Goal: Transaction & Acquisition: Book appointment/travel/reservation

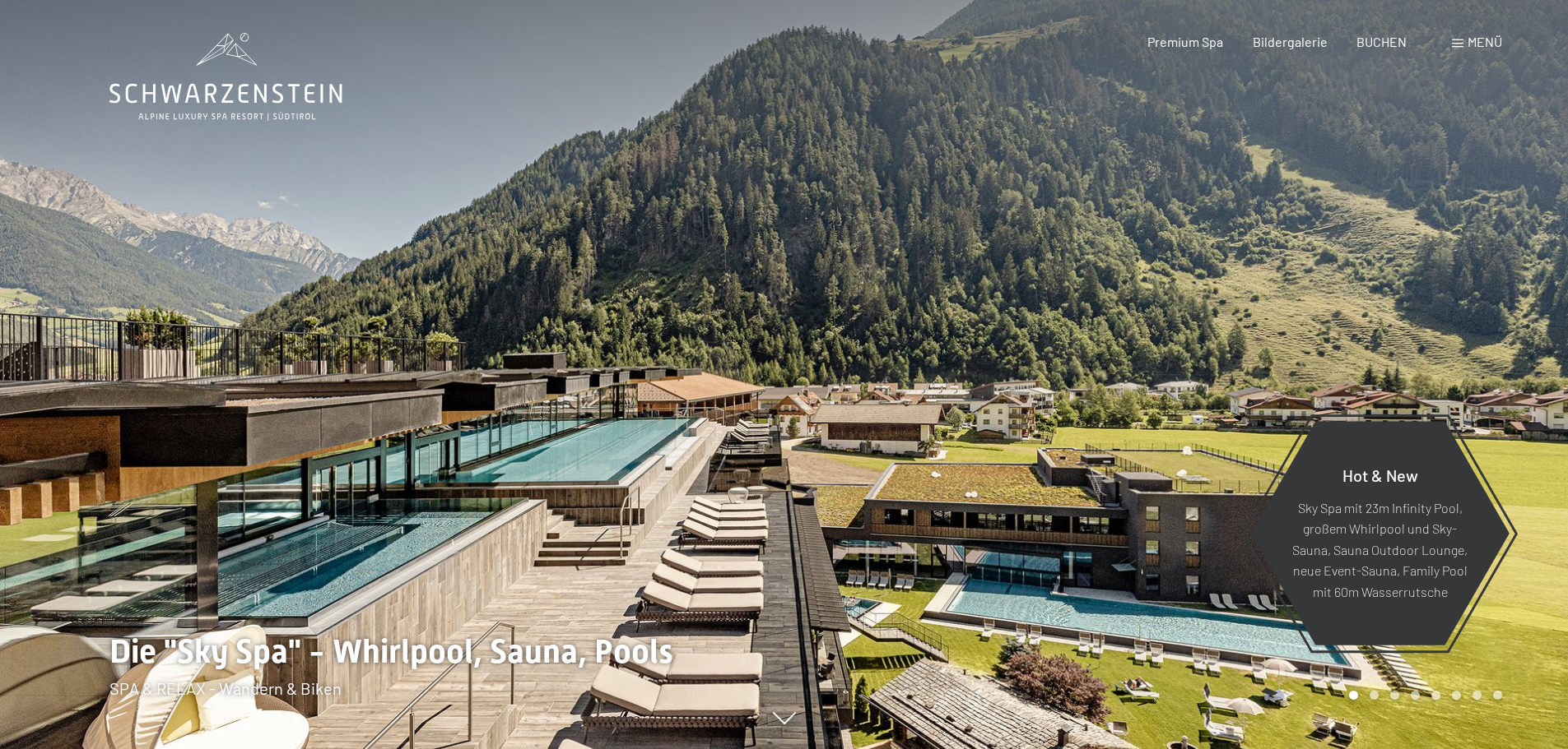
click at [451, 369] on div at bounding box center [392, 374] width 784 height 749
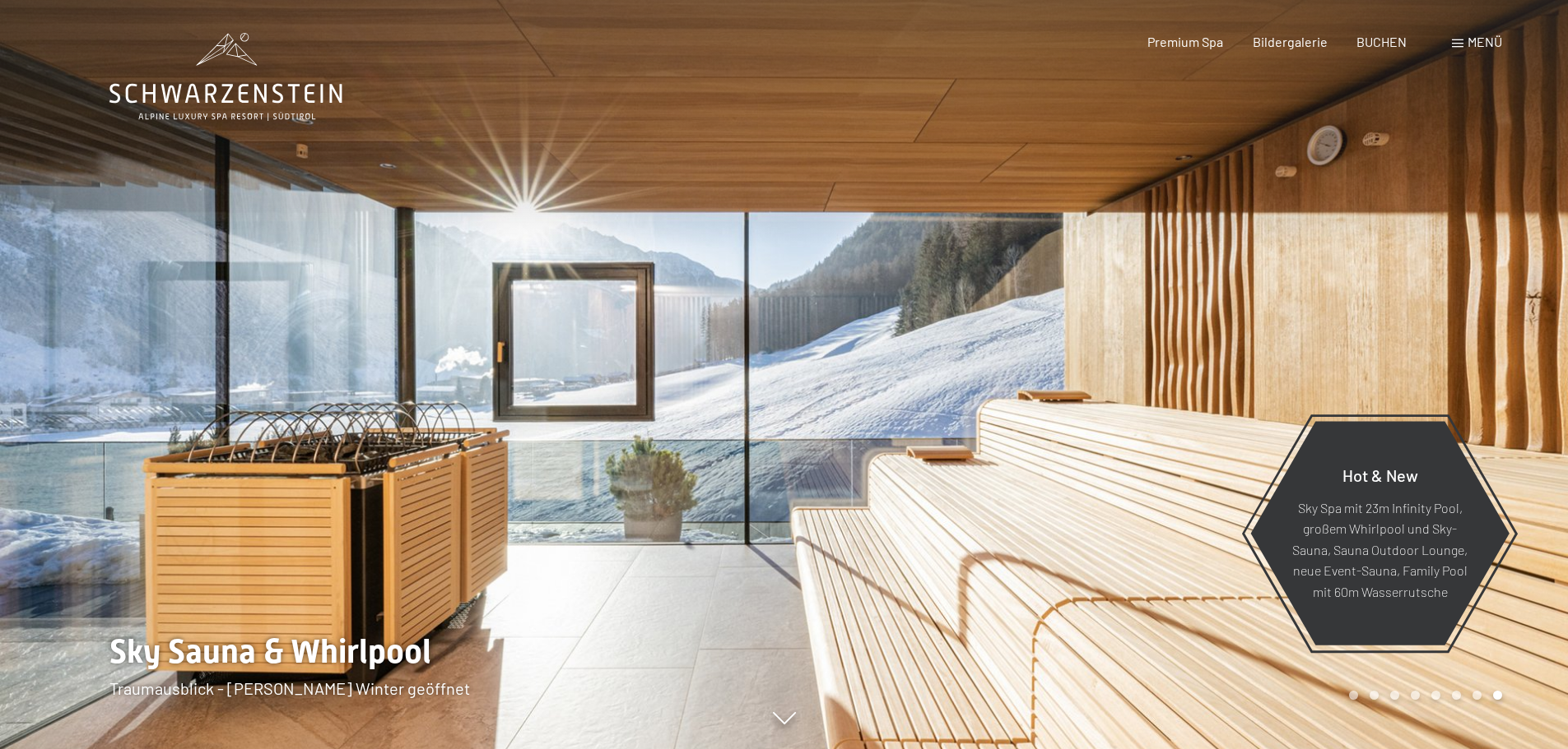
click at [451, 369] on div at bounding box center [392, 374] width 784 height 749
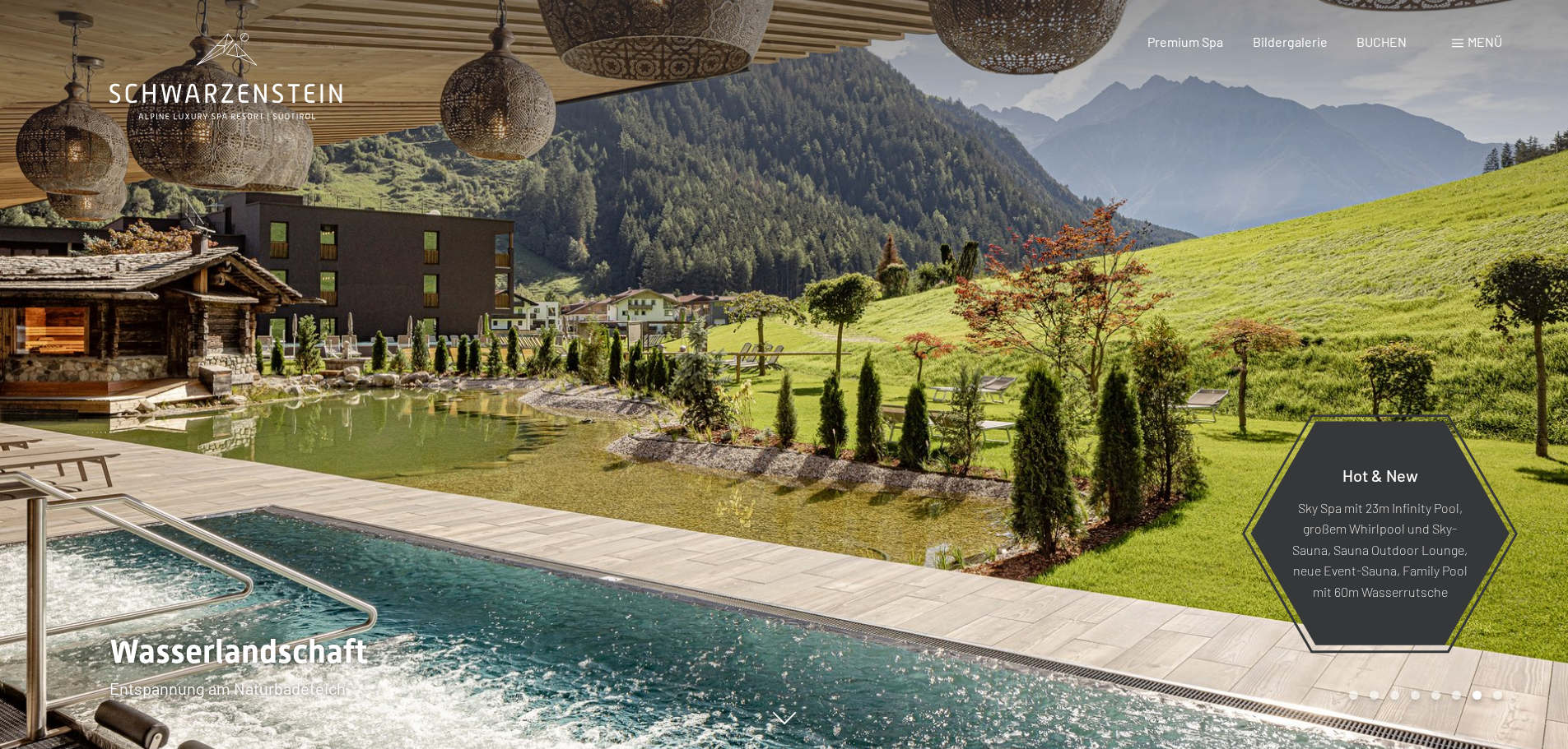
click at [450, 343] on div at bounding box center [392, 374] width 784 height 749
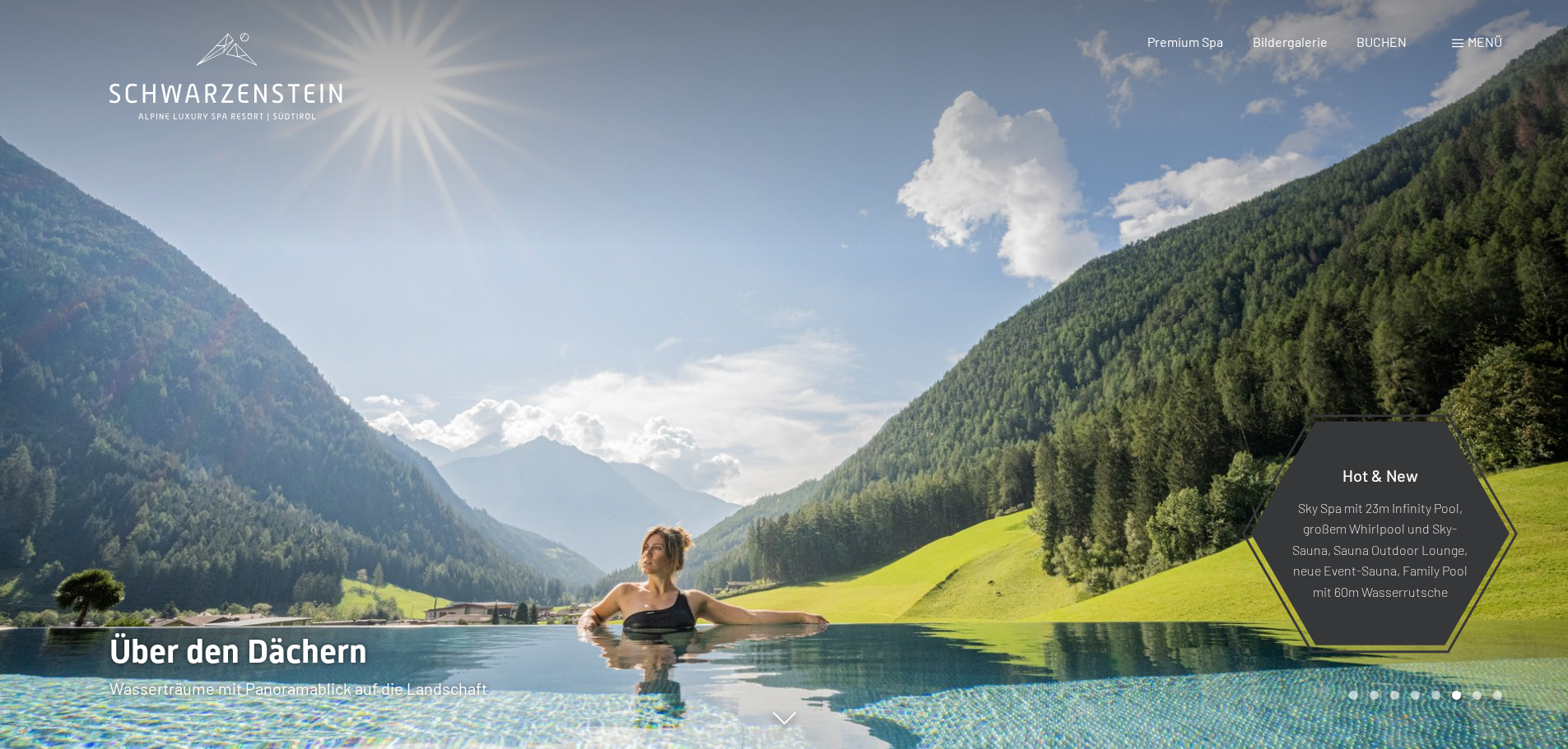
click at [1449, 41] on div "Buchen Anfragen Premium Spa Bildergalerie BUCHEN Menü DE IT EN Gutschein Bilder…" at bounding box center [1296, 42] width 413 height 19
click at [1457, 46] on span at bounding box center [1458, 43] width 12 height 8
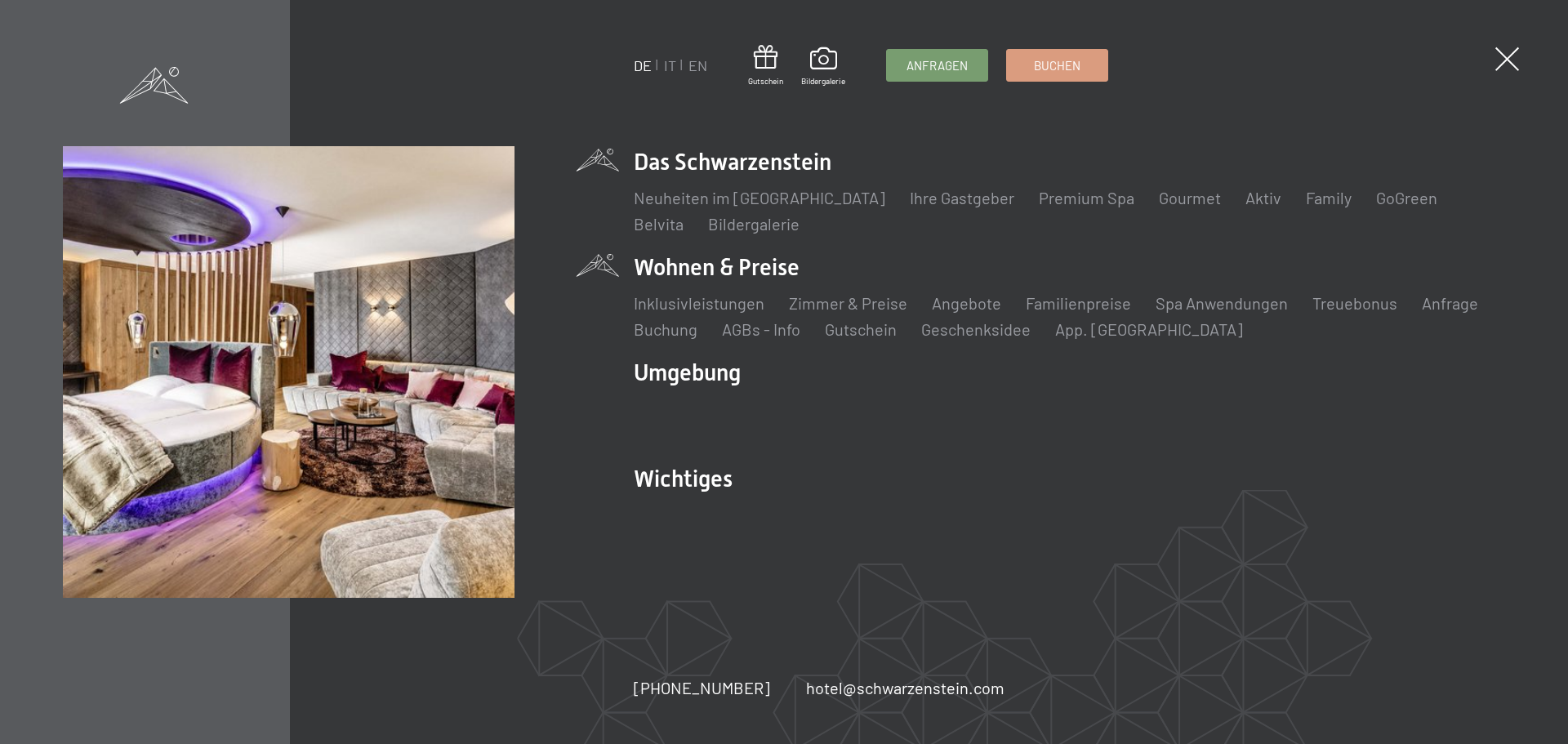
click at [1114, 313] on li "Familienpreise" at bounding box center [1078, 303] width 106 height 23
click at [1109, 303] on link "Familienpreise" at bounding box center [1078, 303] width 106 height 19
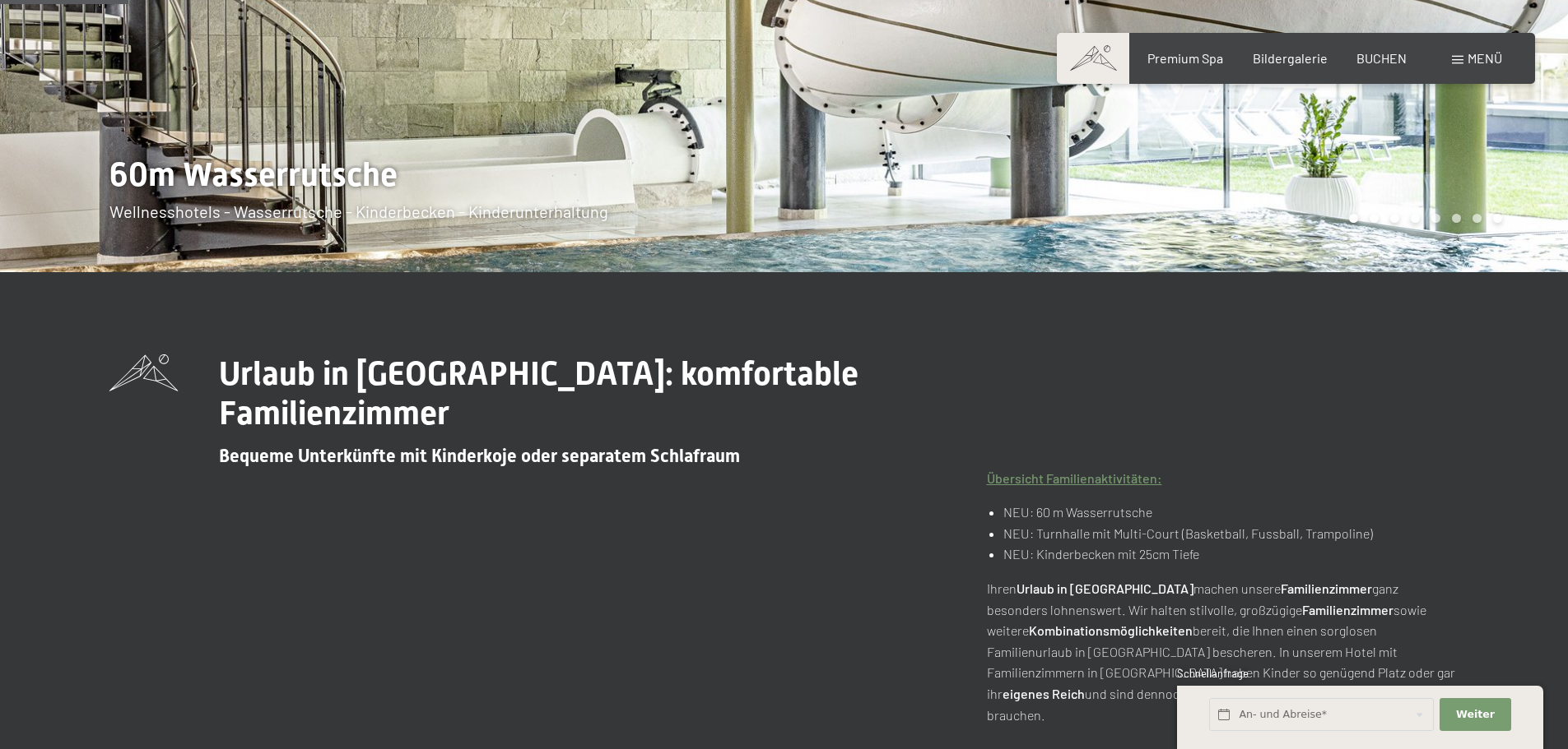
scroll to position [575, 0]
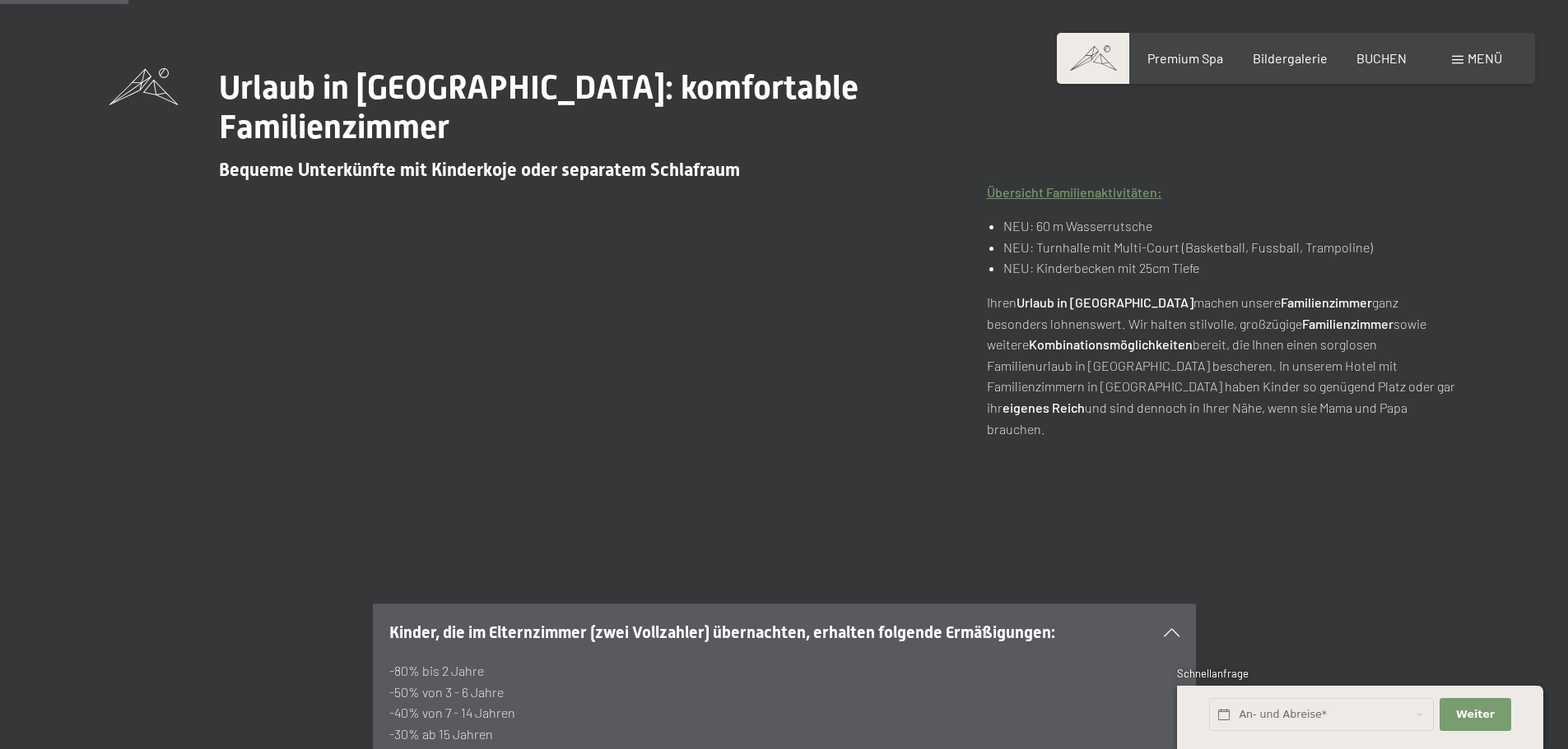
click at [1026, 216] on li "NEU: 60 m Wasserrutsche" at bounding box center [1230, 226] width 455 height 21
click at [1033, 237] on li "NEU: Turnhalle mit Multi-Court (Basketball, Fussball, Trampoline)" at bounding box center [1230, 248] width 455 height 21
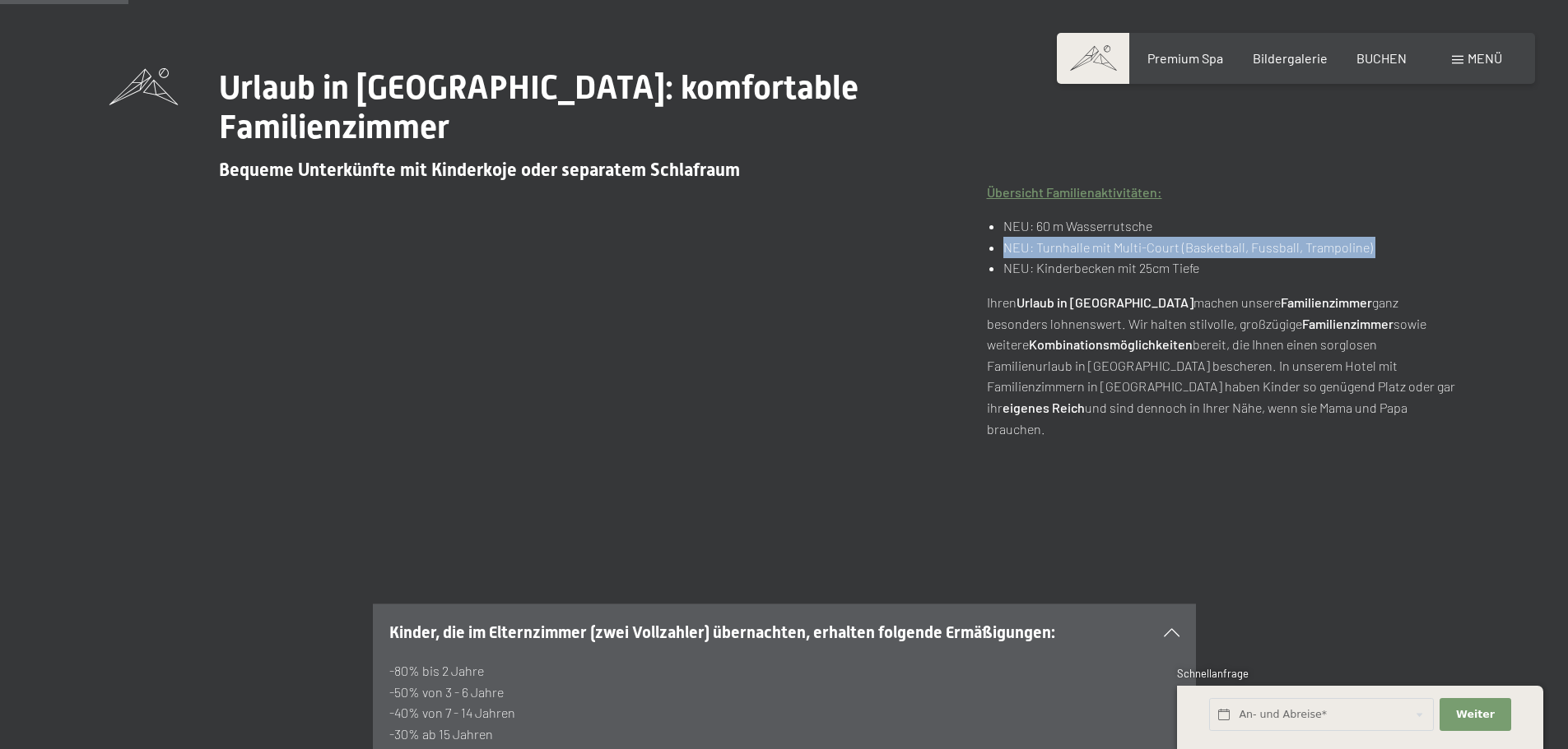
click at [1033, 218] on ul "NEU: 60 m Wasserrutsche NEU: Turnhalle mit Multi-Court (Basketball, Fussball, T…" at bounding box center [1223, 247] width 472 height 63
click at [1027, 257] on li "NEU: Kinderbecken mit 25cm Tiefe" at bounding box center [1230, 268] width 455 height 21
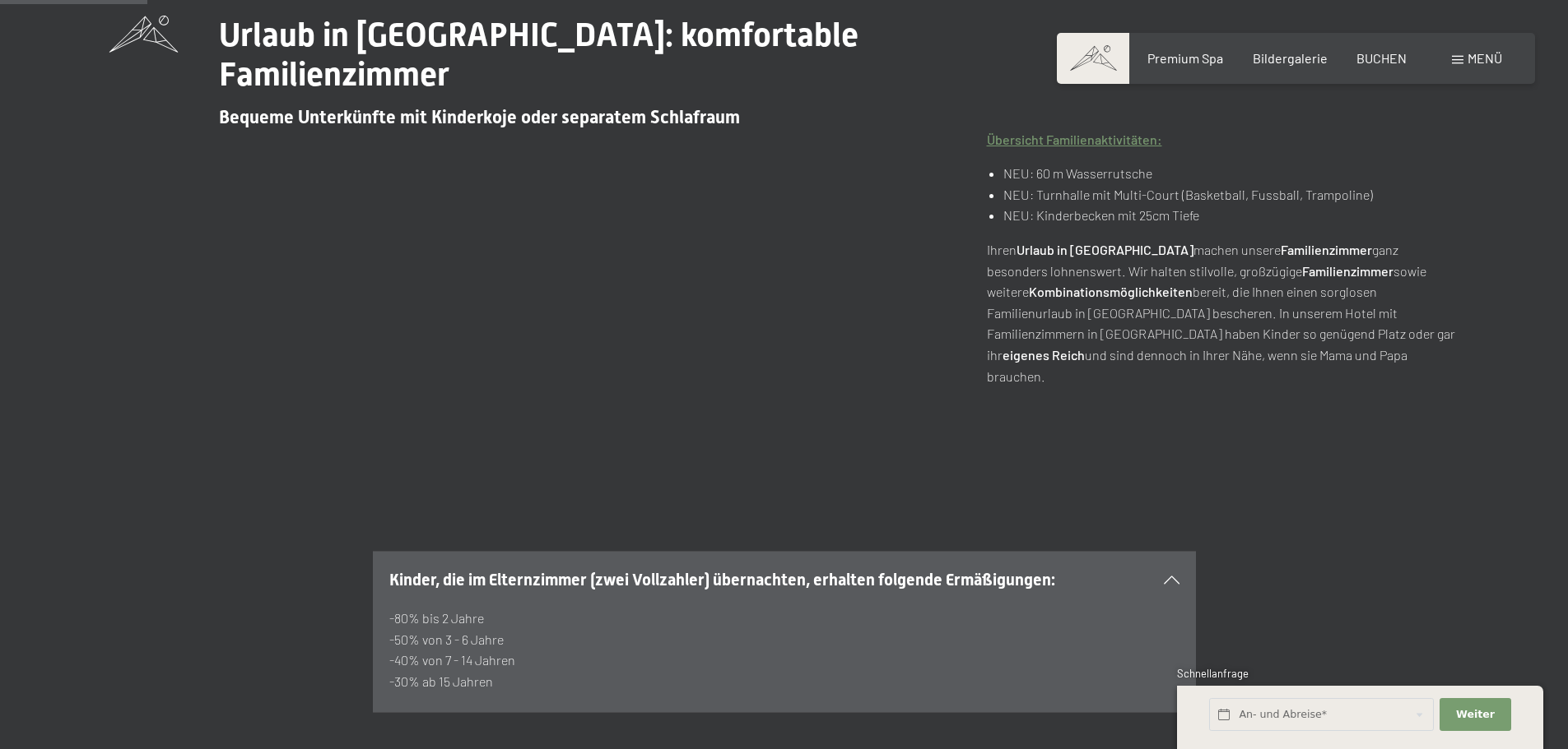
scroll to position [658, 0]
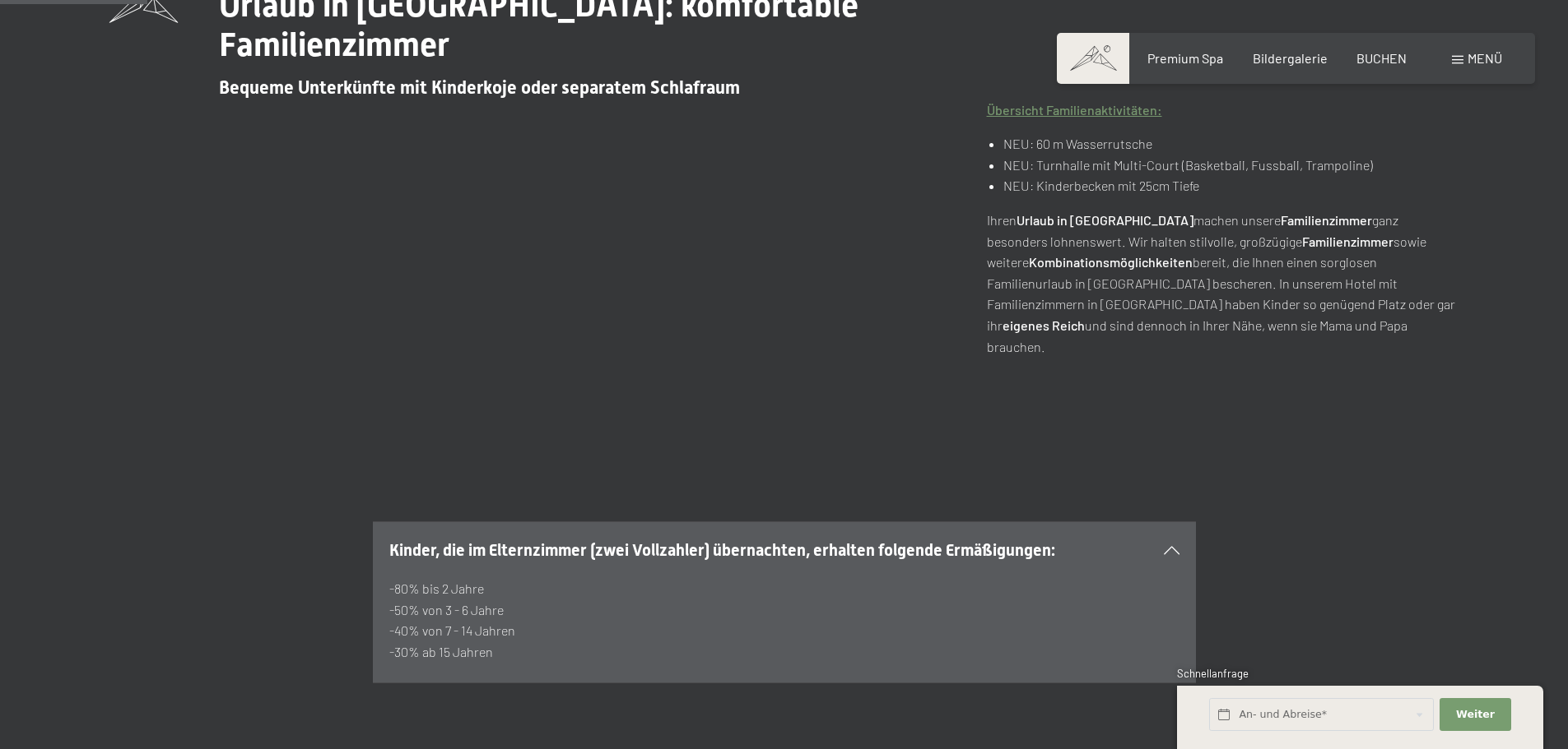
click at [452, 578] on p "-80% bis 2 Jahre -50% von 3 - 6 Jahre -40% von 7 - 14 Jahren -30% ab 15 Jahren" at bounding box center [784, 620] width 790 height 84
drag, startPoint x: 452, startPoint y: 526, endPoint x: 782, endPoint y: 528, distance: 330.0
click at [455, 578] on p "-80% bis 2 Jahre -50% von 3 - 6 Jahre -40% von 7 - 14 Jahren -30% ab 15 Jahren" at bounding box center [784, 620] width 790 height 84
click at [821, 450] on div "Kinder, die im Elternzimmer (zwei Vollzahler) übernachten, erhalten folgende Er…" at bounding box center [784, 602] width 1568 height 326
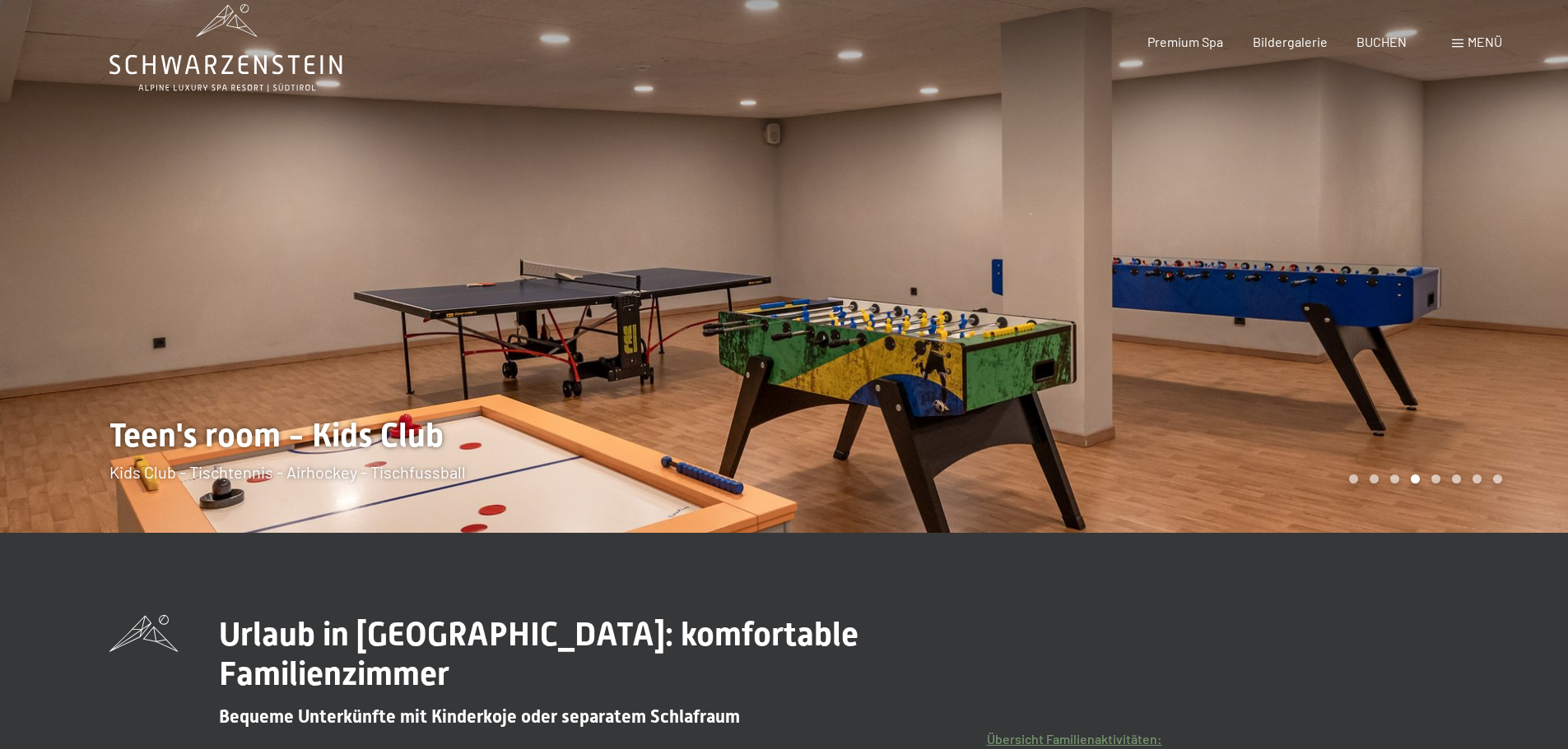
scroll to position [0, 0]
